Goal: Navigation & Orientation: Find specific page/section

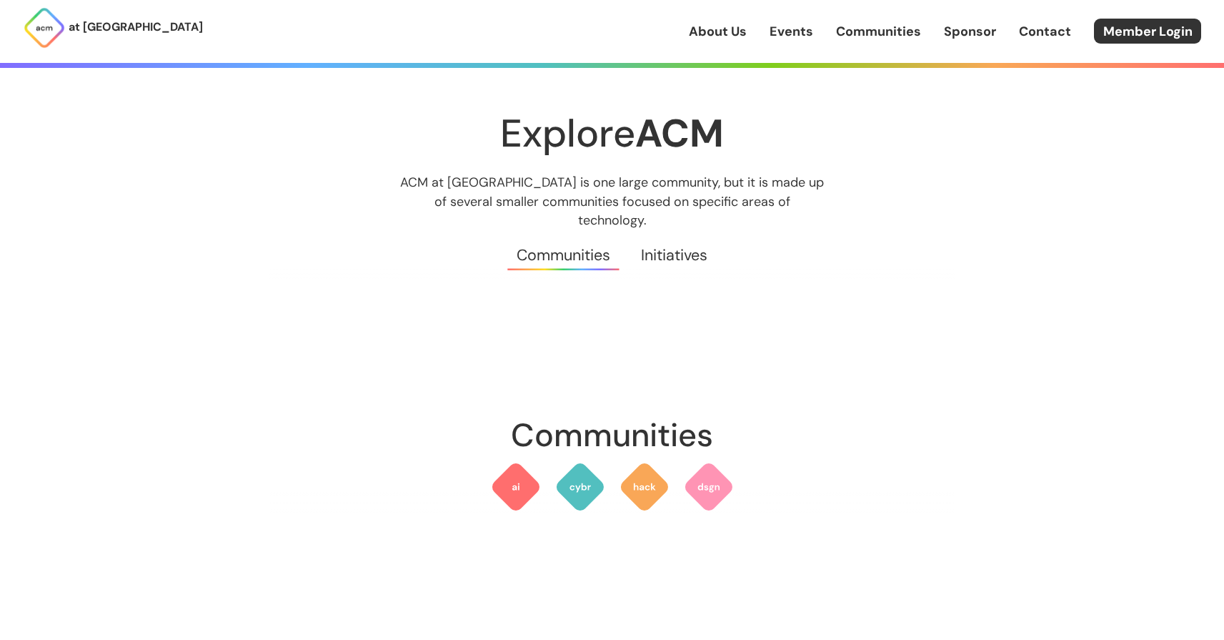
click at [674, 234] on link "Initiatives" at bounding box center [674, 254] width 97 height 51
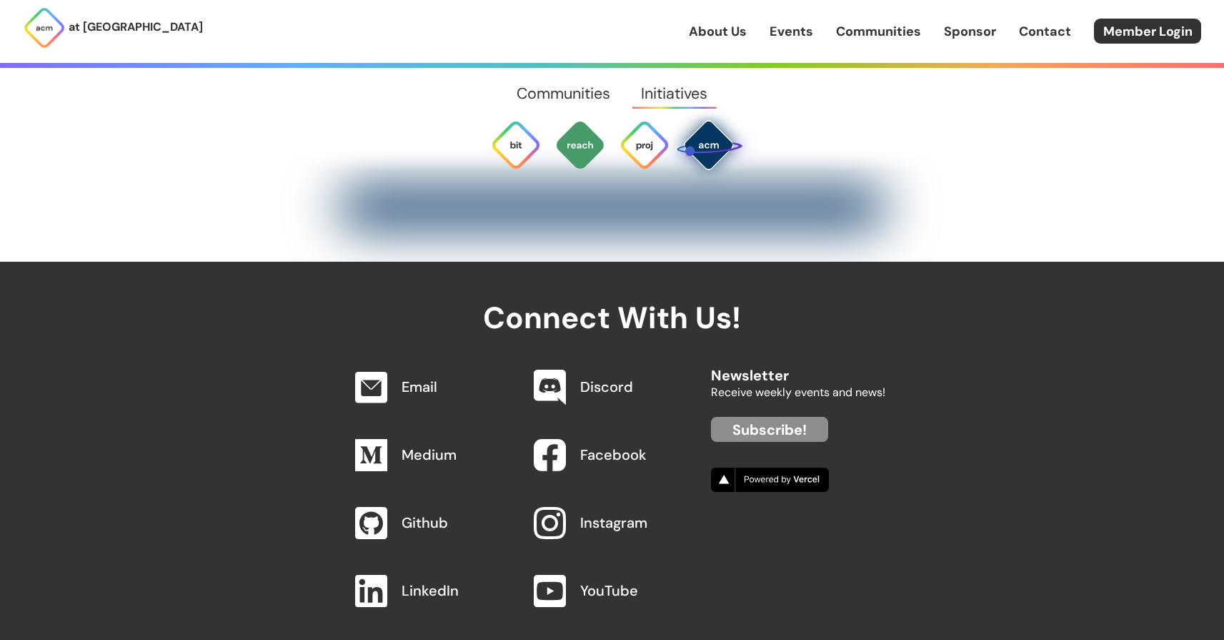
scroll to position [5116, 0]
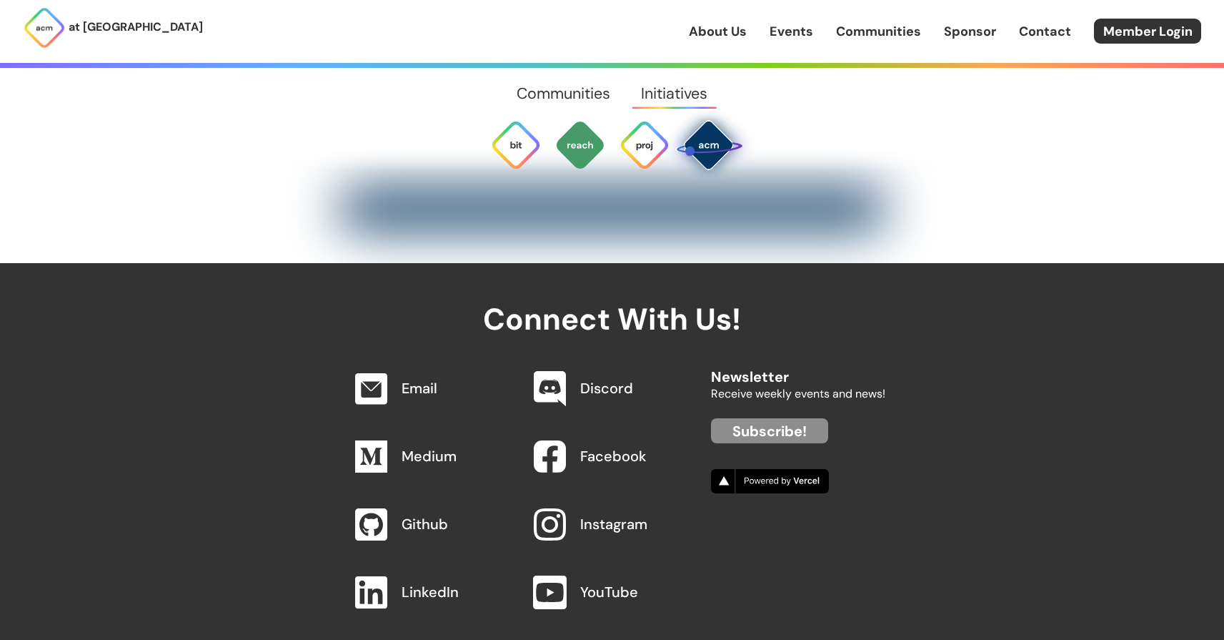
click at [552, 584] on img at bounding box center [550, 592] width 34 height 34
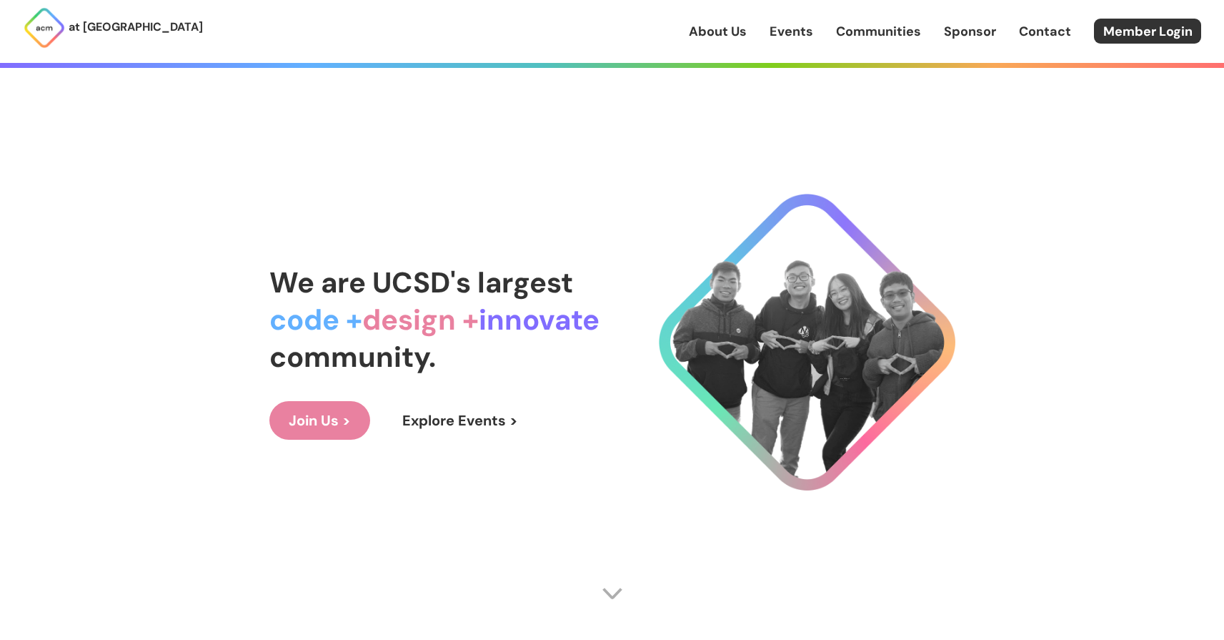
click at [977, 37] on link "Sponsor" at bounding box center [970, 31] width 52 height 19
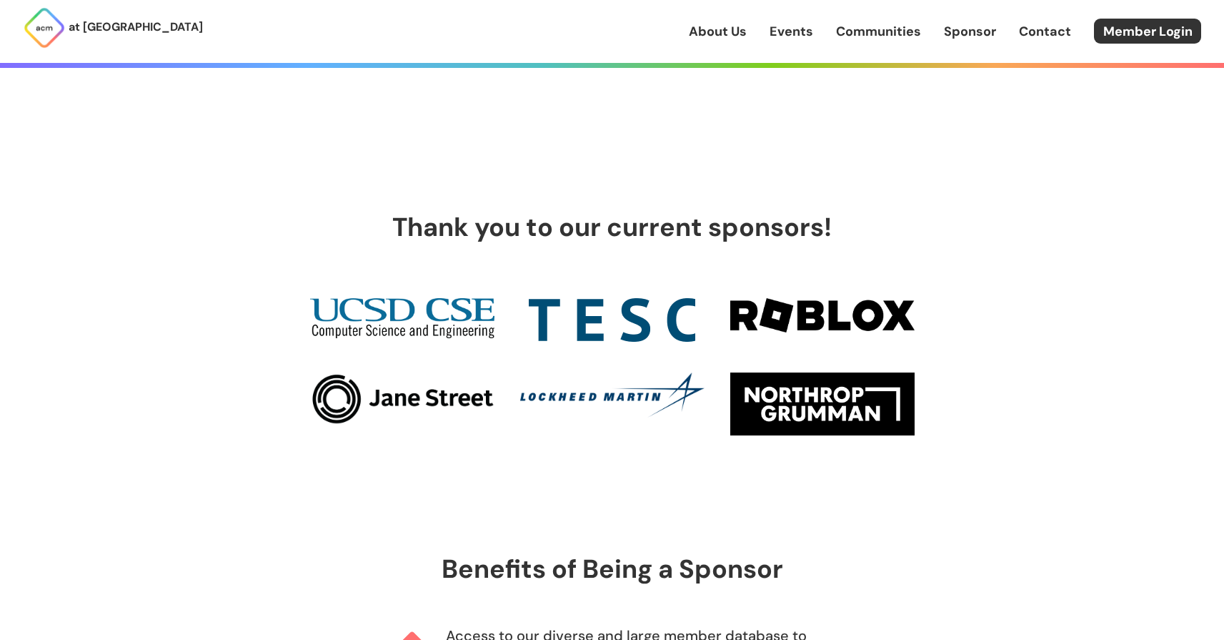
scroll to position [418, 0]
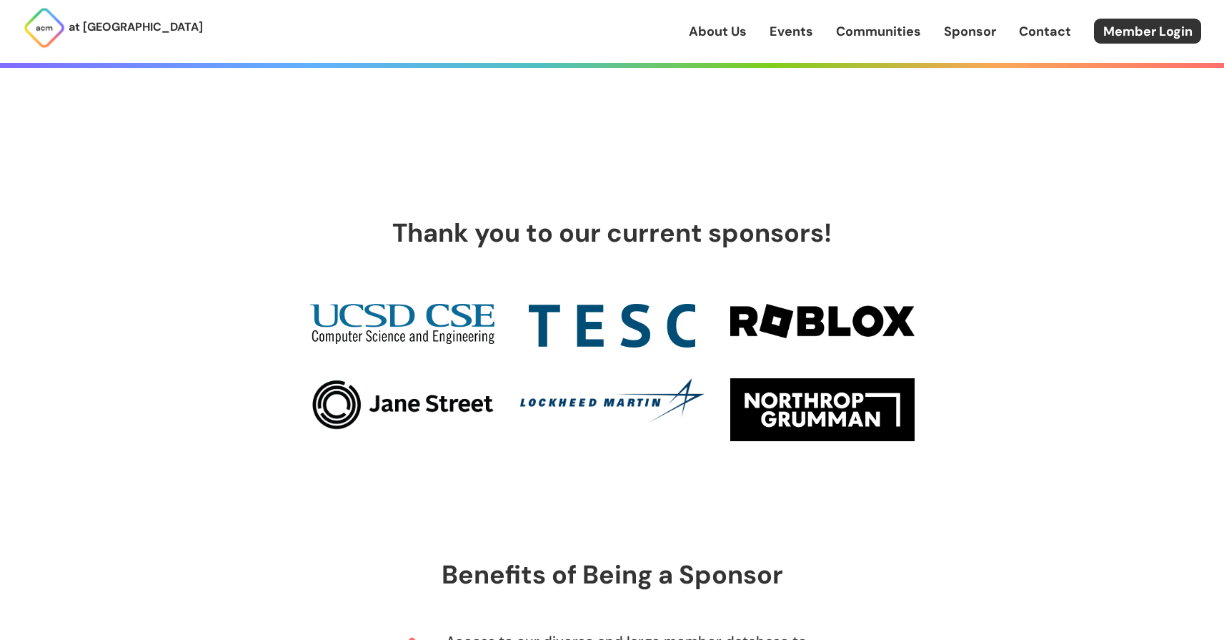
click at [631, 308] on img at bounding box center [612, 326] width 167 height 44
